Goal: Information Seeking & Learning: Find specific fact

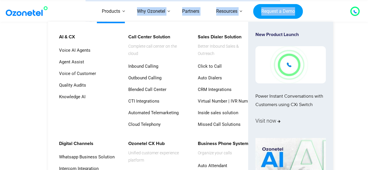
drag, startPoint x: 88, startPoint y: 49, endPoint x: 108, endPoint y: 49, distance: 20.1
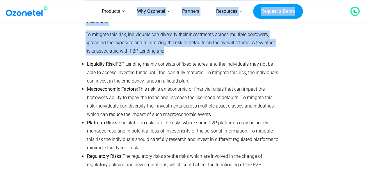
click at [28, 73] on div at bounding box center [54, 81] width 57 height 224
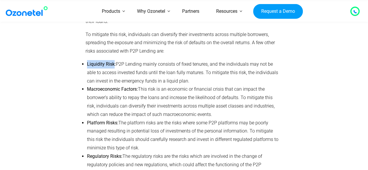
drag, startPoint x: 87, startPoint y: 47, endPoint x: 113, endPoint y: 48, distance: 25.9
click at [113, 61] on b "Liquidity Risk:" at bounding box center [101, 64] width 29 height 6
copy b "Liquidity Risk"
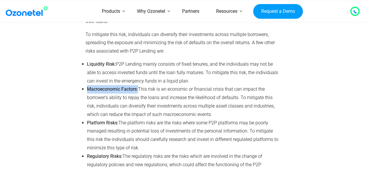
drag, startPoint x: 138, startPoint y: 74, endPoint x: 87, endPoint y: 75, distance: 51.2
click at [87, 85] on li "Macroeconomic Factors: This risk is an economic or financial crisis that can im…" at bounding box center [183, 101] width 193 height 33
copy b "Macroeconomic Factors:"
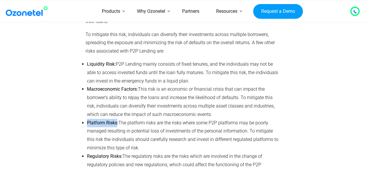
drag, startPoint x: 116, startPoint y: 105, endPoint x: 87, endPoint y: 106, distance: 29.1
click at [87, 120] on b "Platform Risks:" at bounding box center [102, 123] width 31 height 6
copy b "Platform Risks"
